Goal: Check status: Check status

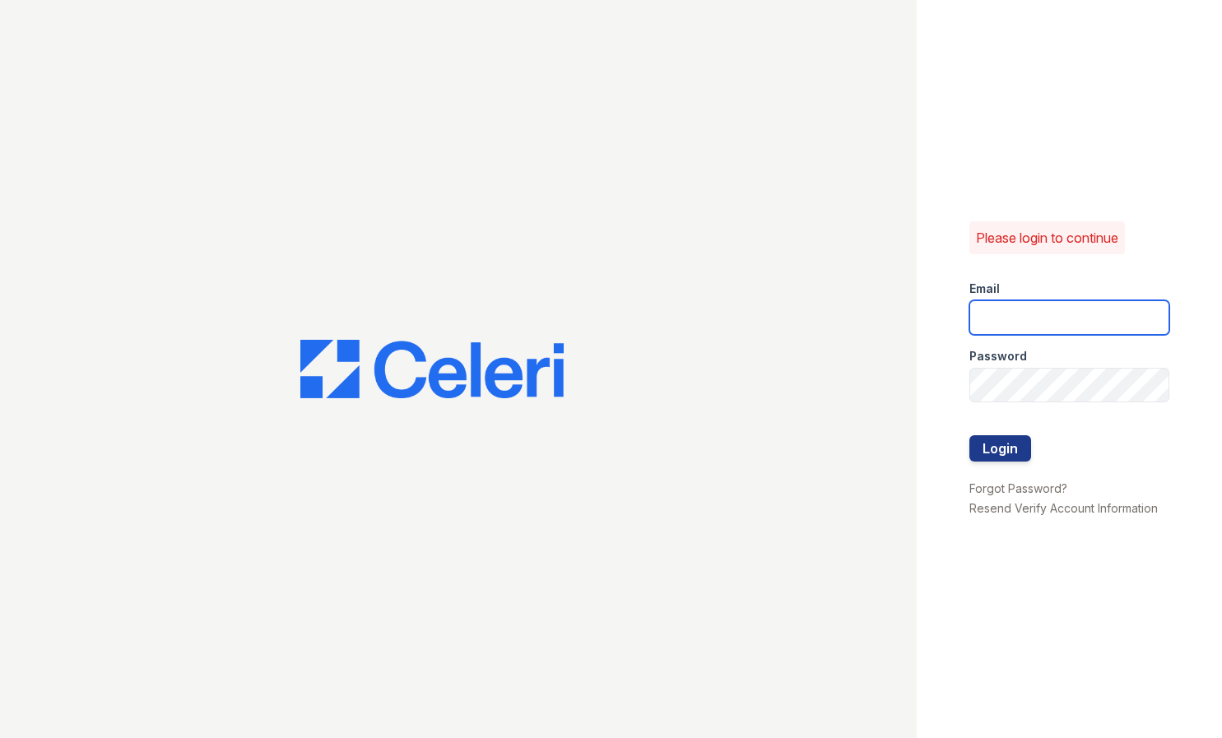
click at [1052, 304] on input "email" at bounding box center [1070, 317] width 200 height 35
type input "ssalazar@trinity-pm.com"
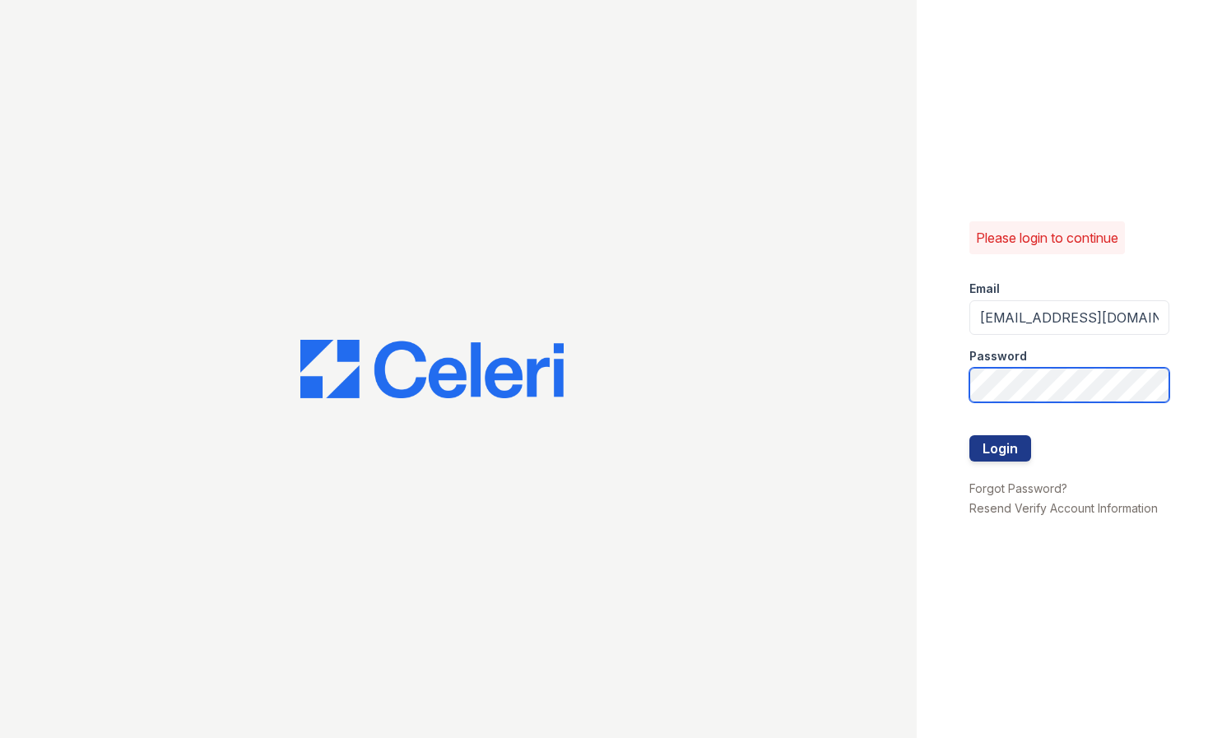
click at [970, 435] on button "Login" at bounding box center [1001, 448] width 62 height 26
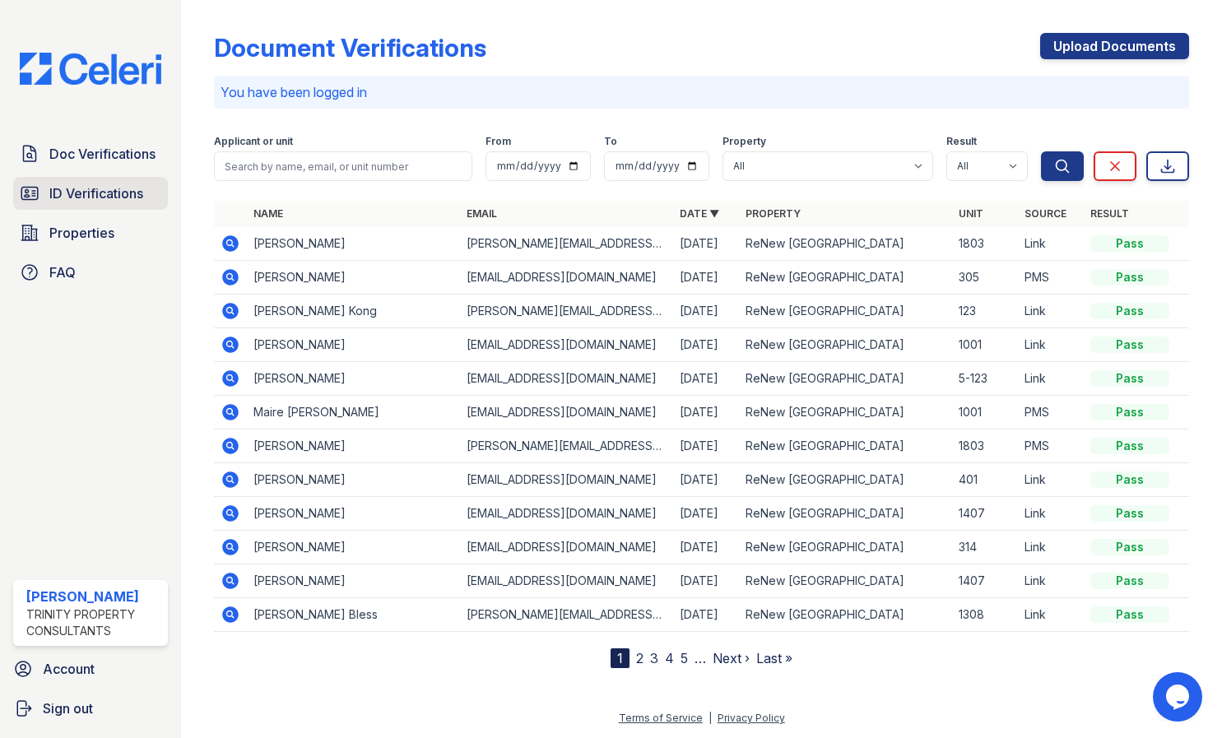
click at [97, 193] on span "ID Verifications" at bounding box center [96, 194] width 94 height 20
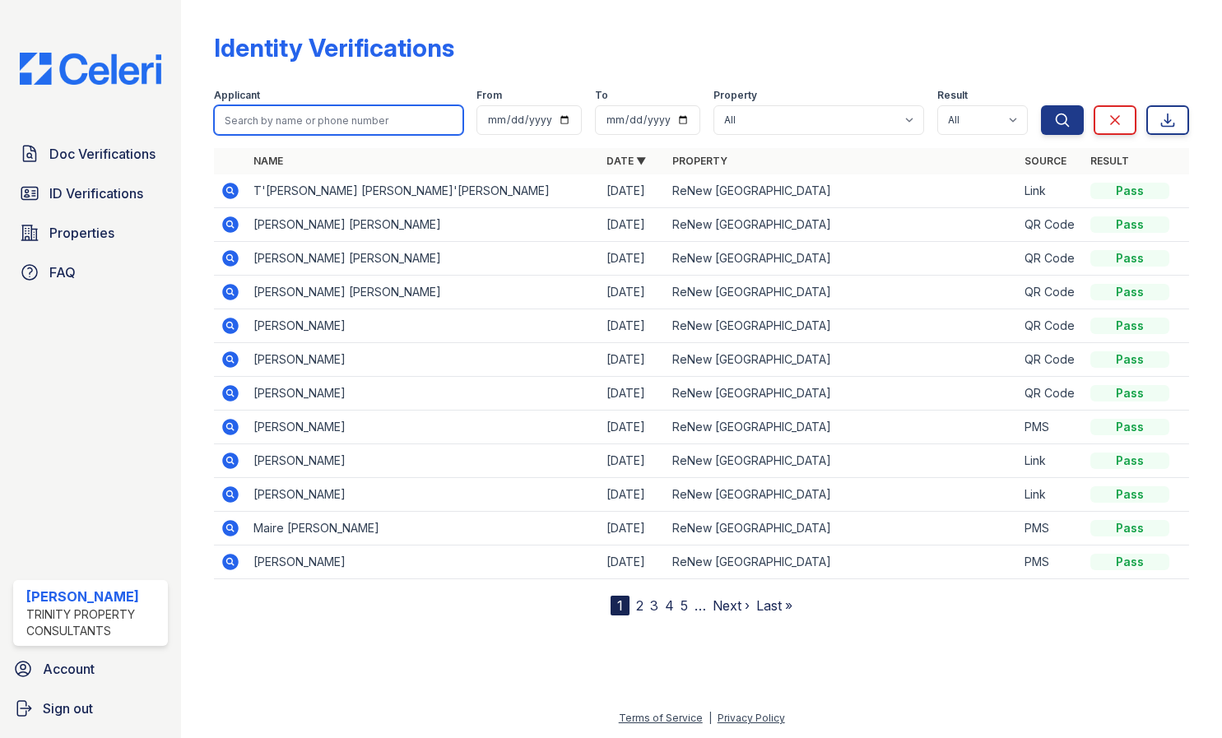
click at [272, 114] on input "search" at bounding box center [338, 120] width 249 height 30
type input "capps"
click at [1064, 116] on icon "submit" at bounding box center [1062, 120] width 16 height 16
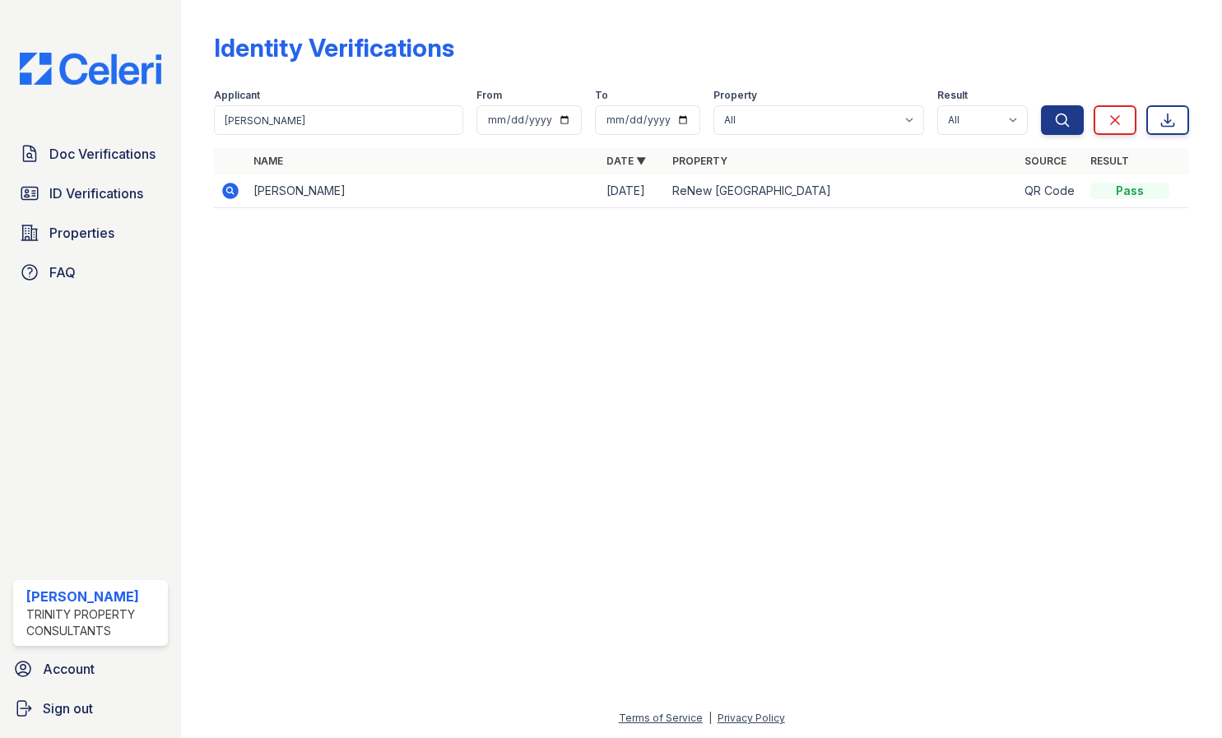
click at [221, 185] on icon at bounding box center [231, 191] width 20 height 20
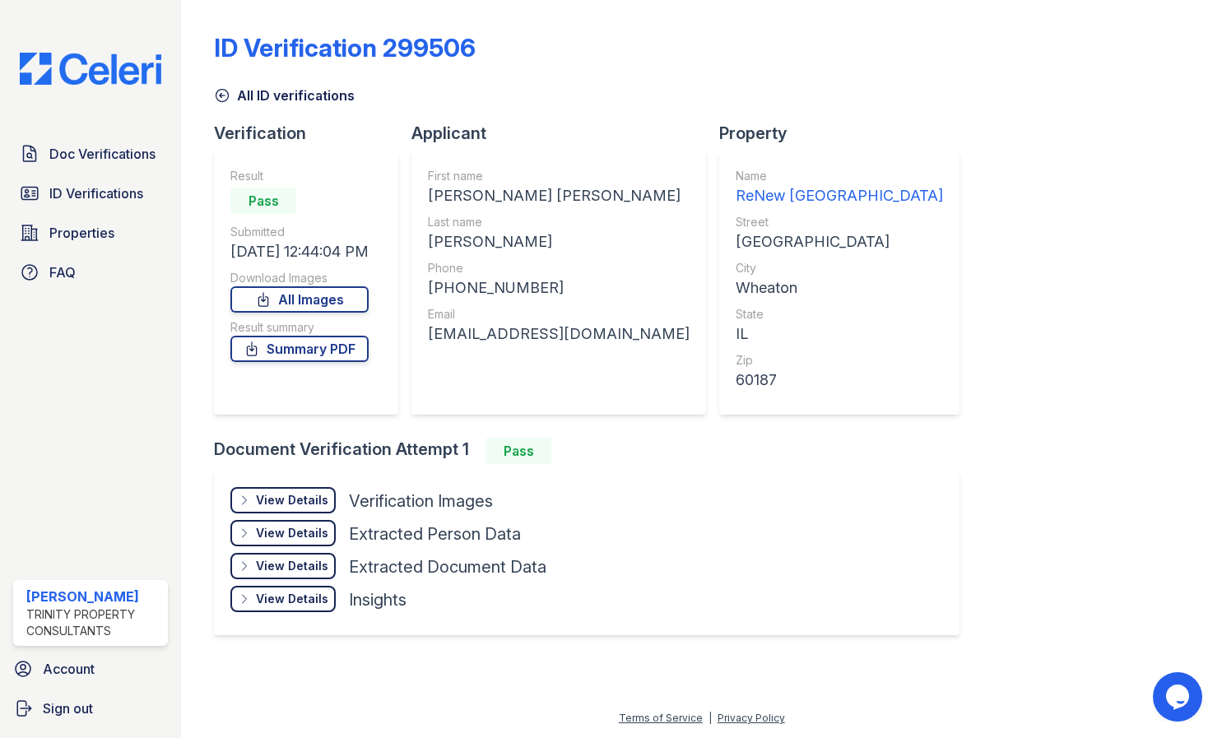
click at [323, 497] on div "View Details" at bounding box center [292, 500] width 72 height 16
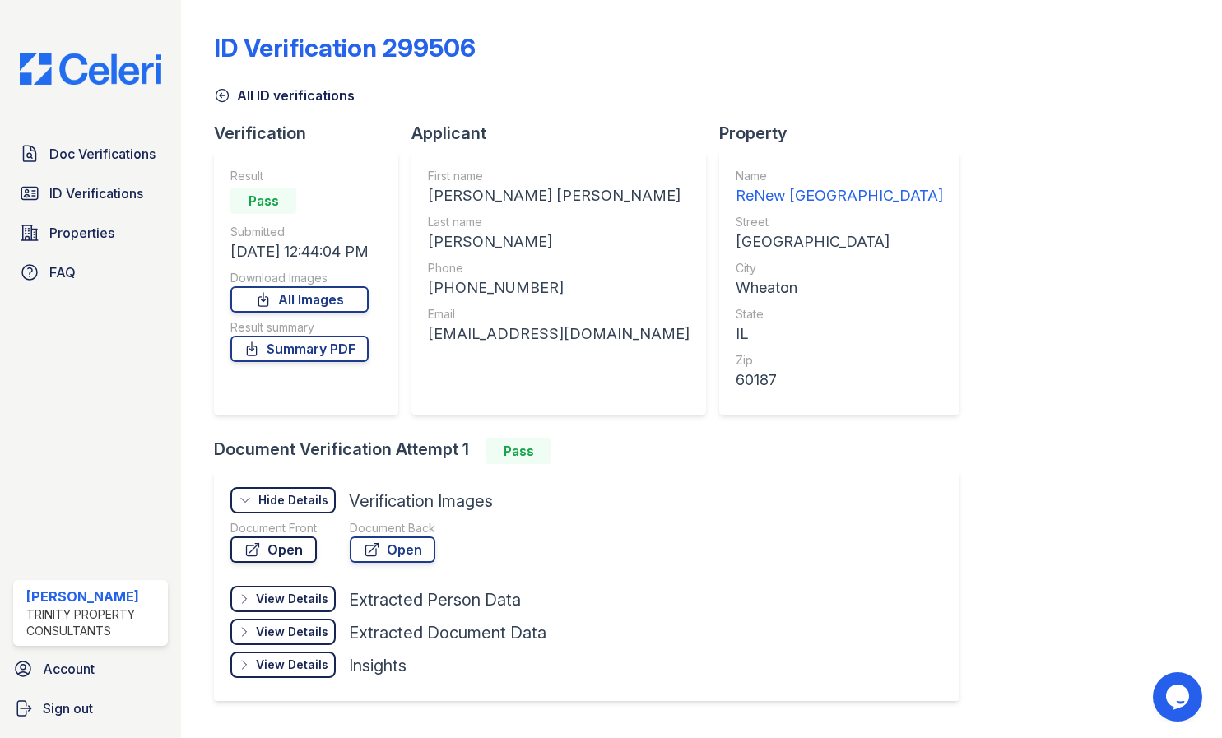
click at [304, 547] on link "Open" at bounding box center [273, 550] width 86 height 26
click at [100, 193] on span "ID Verifications" at bounding box center [96, 194] width 94 height 20
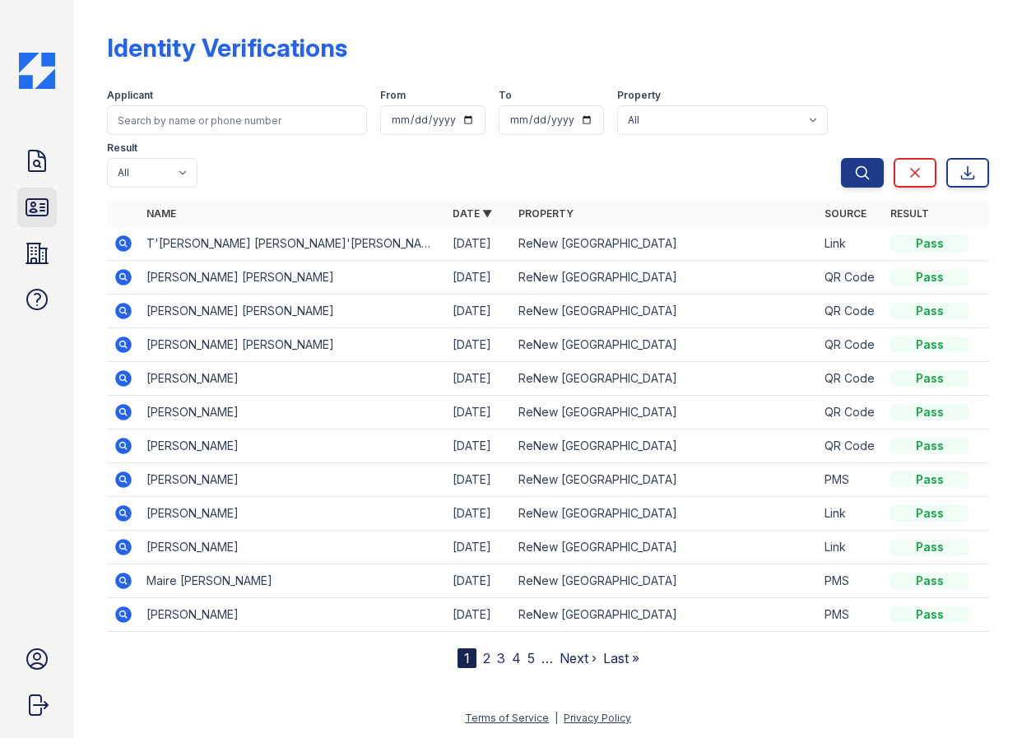
click at [26, 205] on icon at bounding box center [36, 207] width 21 height 16
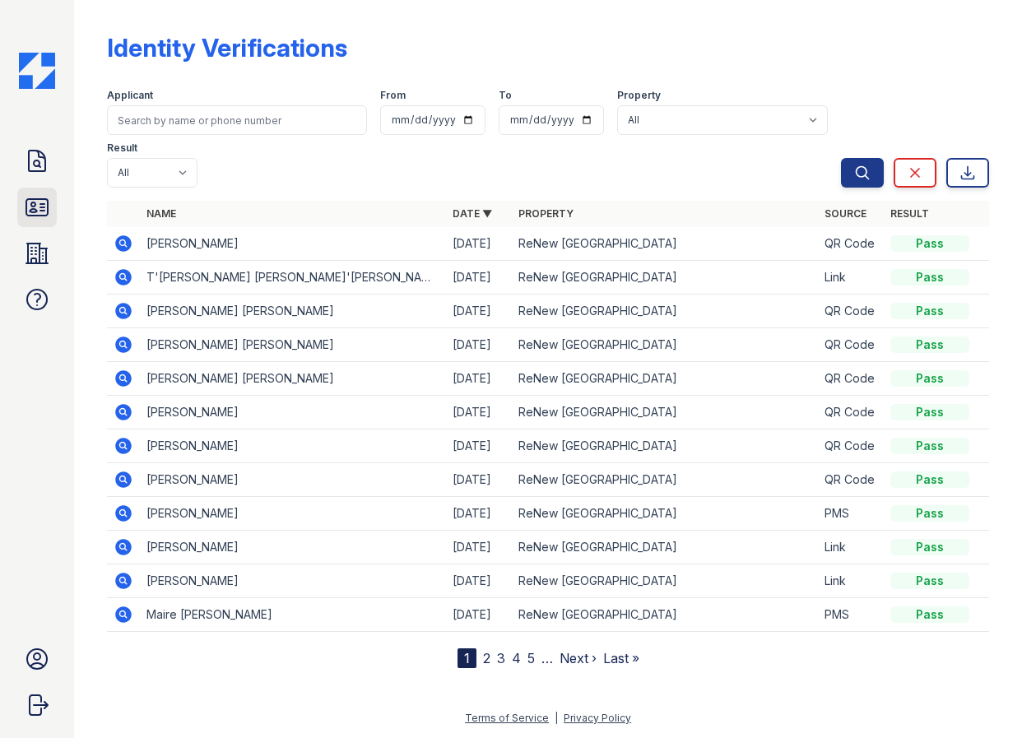
click at [28, 216] on icon at bounding box center [36, 207] width 21 height 16
click at [40, 210] on icon at bounding box center [37, 207] width 26 height 26
